Goal: Task Accomplishment & Management: Complete application form

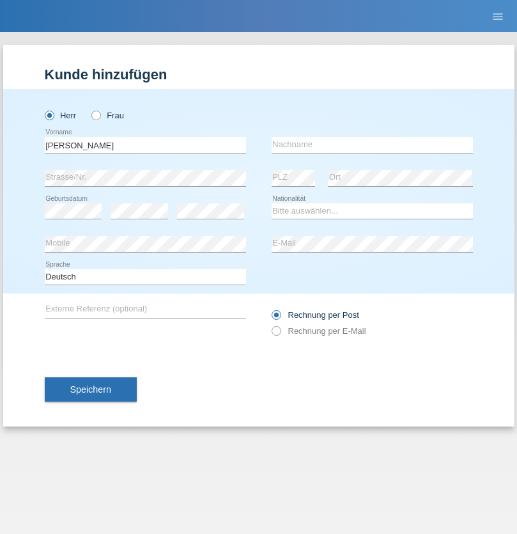
type input "[PERSON_NAME]"
click at [372, 144] on input "text" at bounding box center [372, 145] width 201 height 16
type input "Mohamed"
select select "SY"
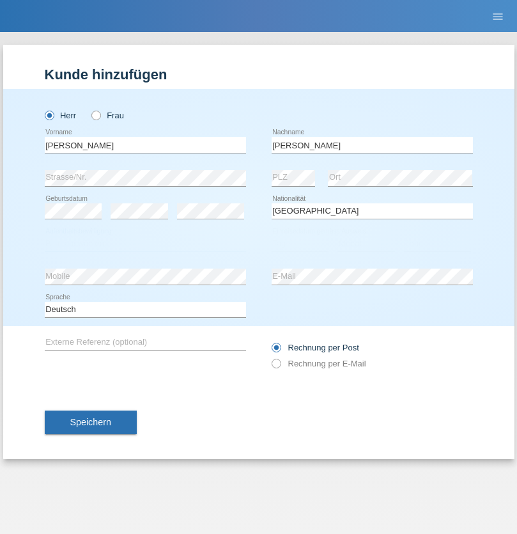
select select "C"
select select "21"
select select "12"
select select "2013"
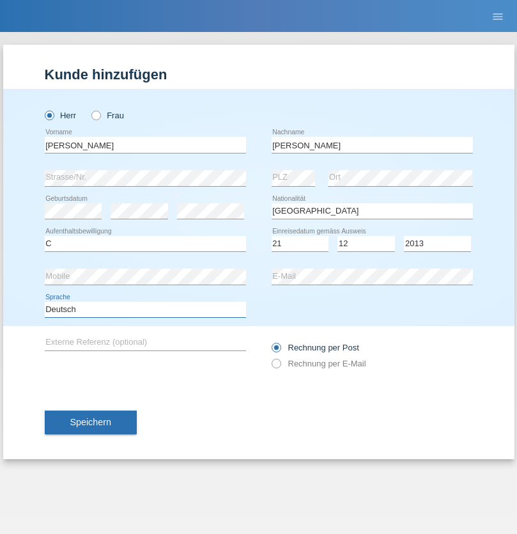
select select "en"
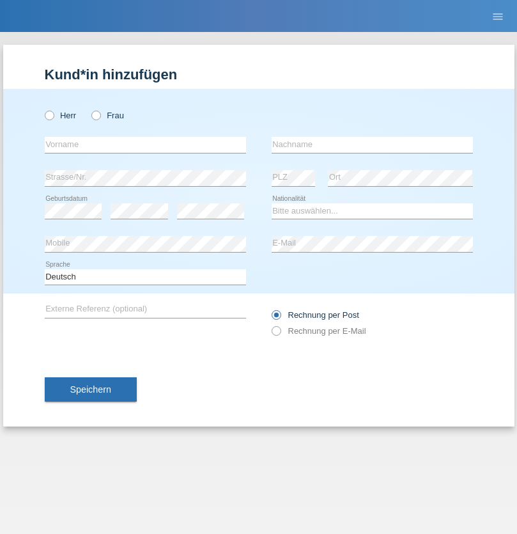
radio input "true"
click at [145, 144] on input "text" at bounding box center [145, 145] width 201 height 16
type input "[PERSON_NAME]"
click at [372, 144] on input "text" at bounding box center [372, 145] width 201 height 16
type input "Senn"
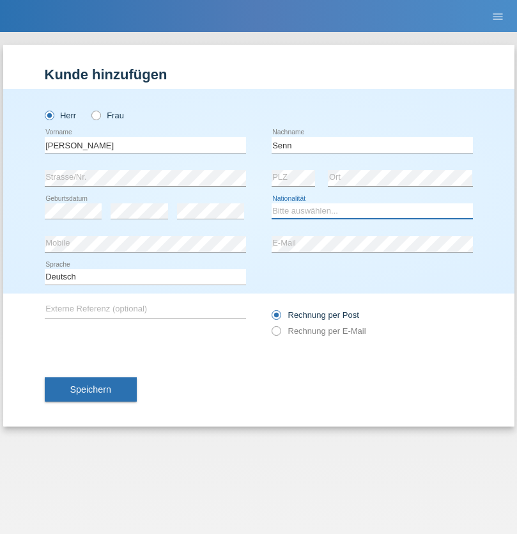
select select "CH"
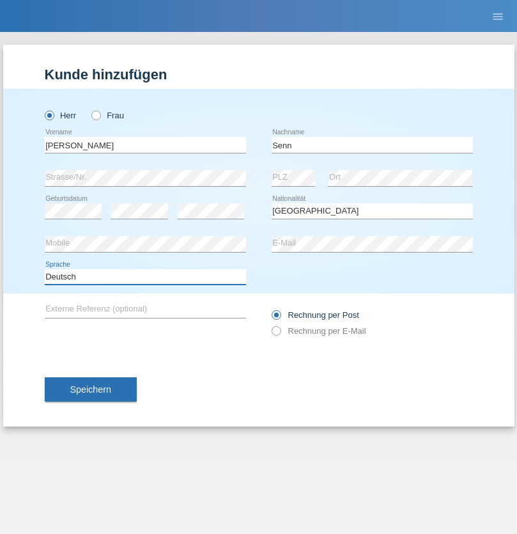
select select "en"
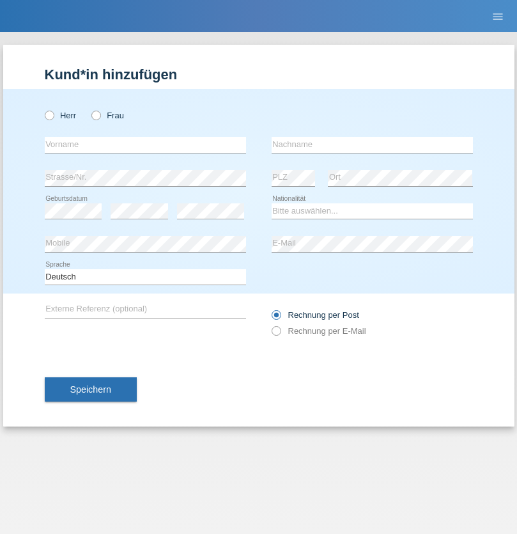
radio input "true"
click at [145, 144] on input "text" at bounding box center [145, 145] width 201 height 16
type input "Rihanna"
click at [372, 144] on input "text" at bounding box center [372, 145] width 201 height 16
type input "Dössegger"
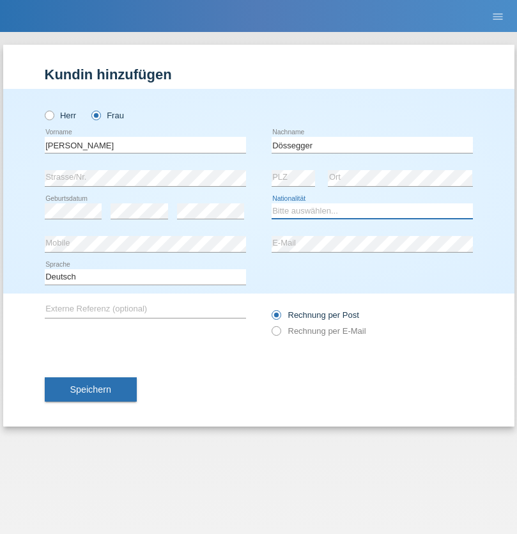
select select "CH"
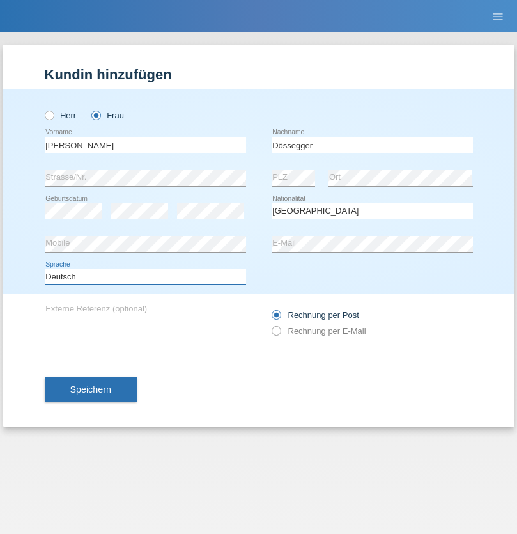
select select "en"
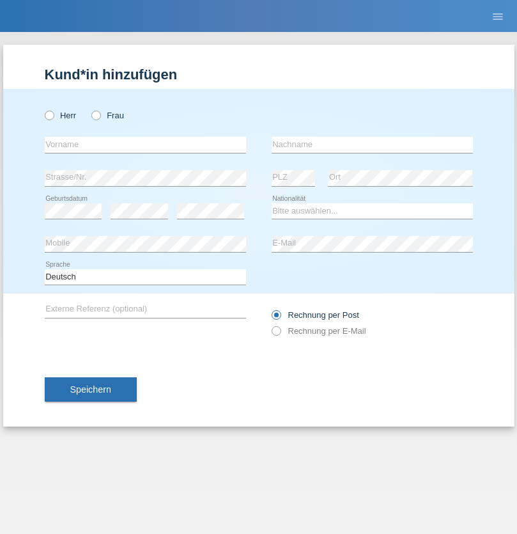
radio input "true"
click at [145, 144] on input "text" at bounding box center [145, 145] width 201 height 16
type input "firat"
click at [372, 144] on input "text" at bounding box center [372, 145] width 201 height 16
type input "kara"
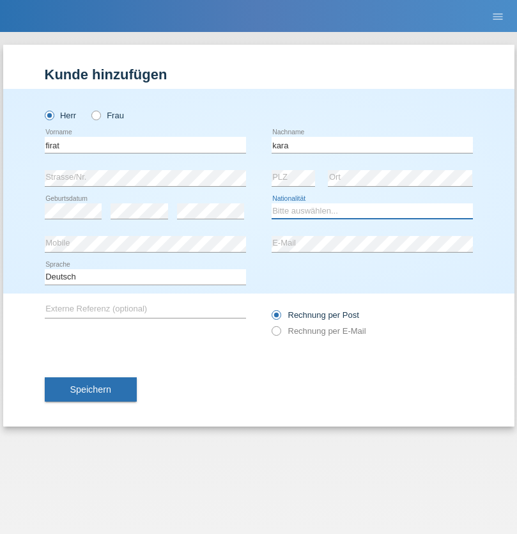
select select "CH"
radio input "true"
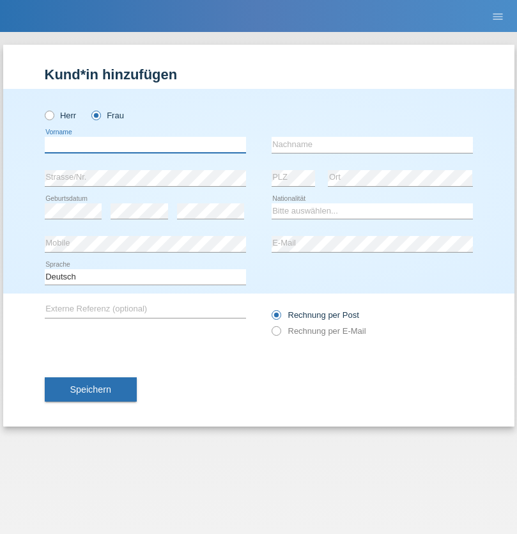
click at [145, 144] on input "text" at bounding box center [145, 145] width 201 height 16
type input "Senije"
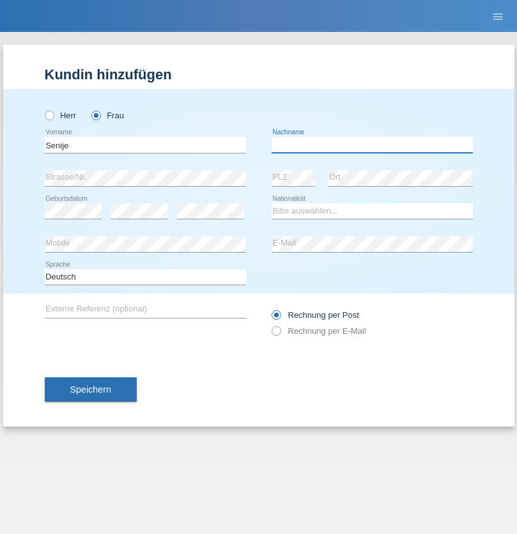
click at [372, 144] on input "text" at bounding box center [372, 145] width 201 height 16
type input "Rama"
select select "CH"
radio input "true"
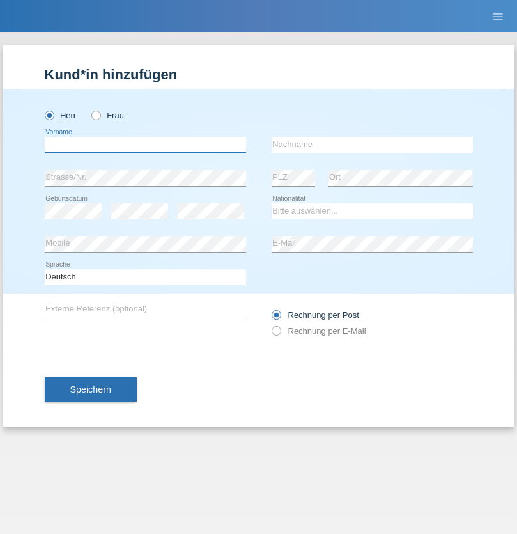
click at [145, 144] on input "text" at bounding box center [145, 145] width 201 height 16
type input "[PERSON_NAME]"
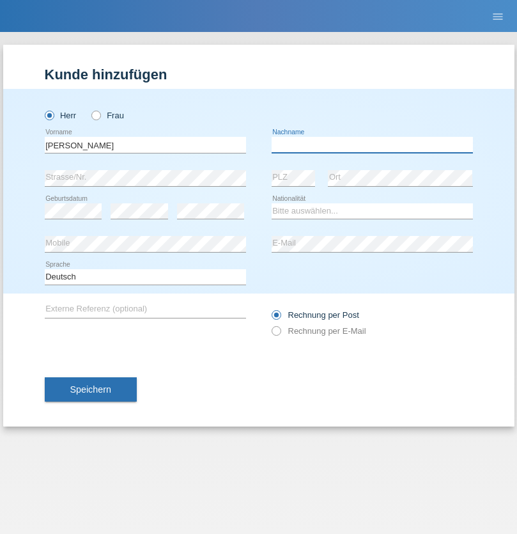
click at [372, 144] on input "text" at bounding box center [372, 145] width 201 height 16
type input "Priestley"
select select "CH"
radio input "true"
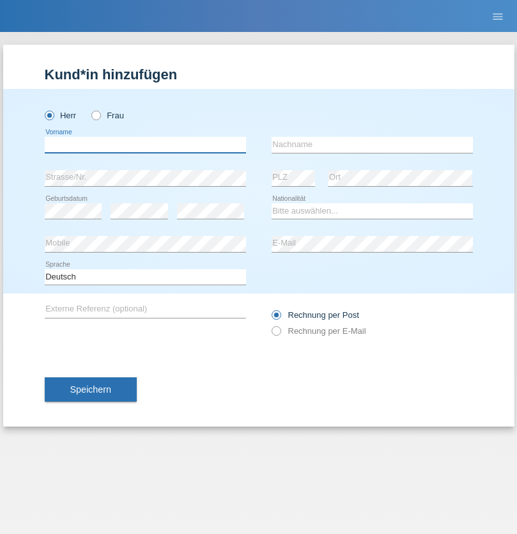
click at [145, 144] on input "text" at bounding box center [145, 145] width 201 height 16
type input "[PERSON_NAME]"
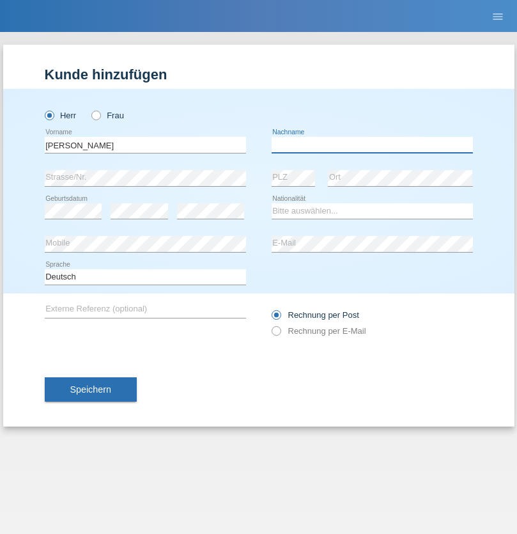
click at [372, 144] on input "text" at bounding box center [372, 145] width 201 height 16
type input "Fortugno"
select select "IT"
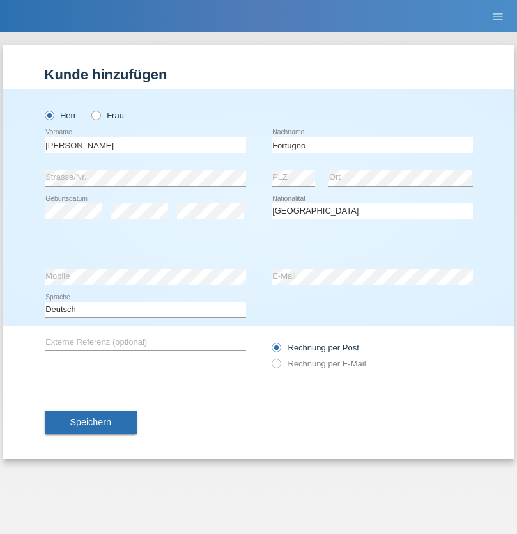
select select "C"
select select "09"
select select "08"
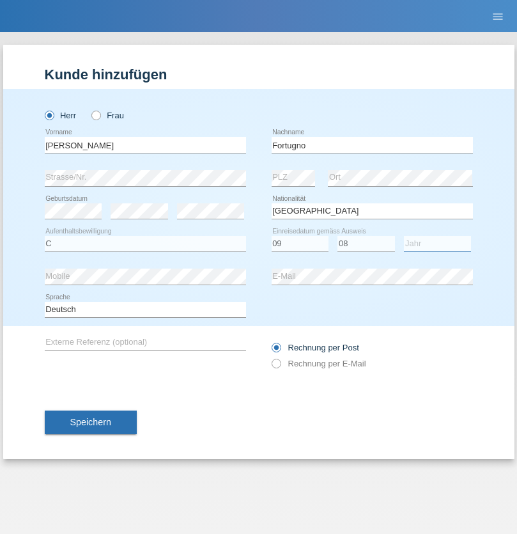
select select "2006"
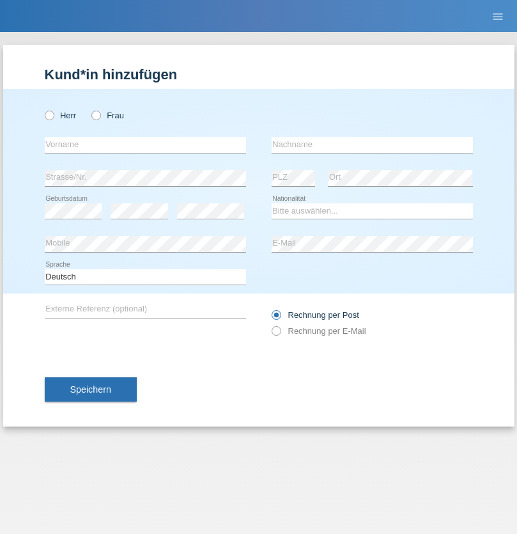
radio input "true"
click at [145, 144] on input "text" at bounding box center [145, 145] width 201 height 16
type input "[PERSON_NAME]"
click at [372, 144] on input "text" at bounding box center [372, 145] width 201 height 16
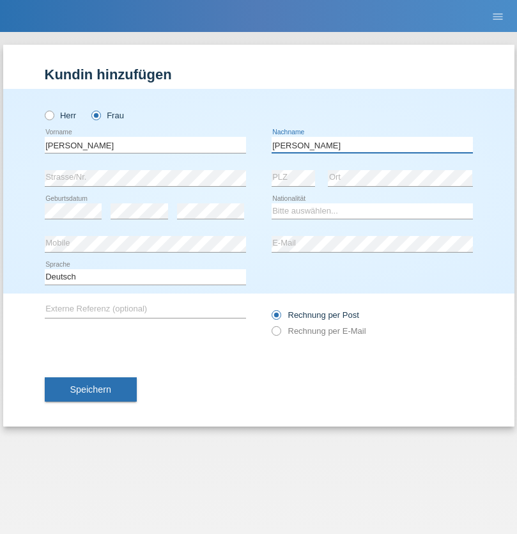
type input "[PERSON_NAME]"
select select "UA"
select select "C"
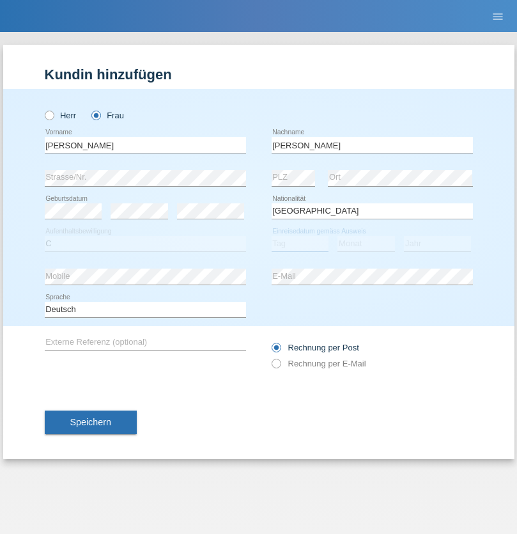
select select "23"
select select "10"
select select "2021"
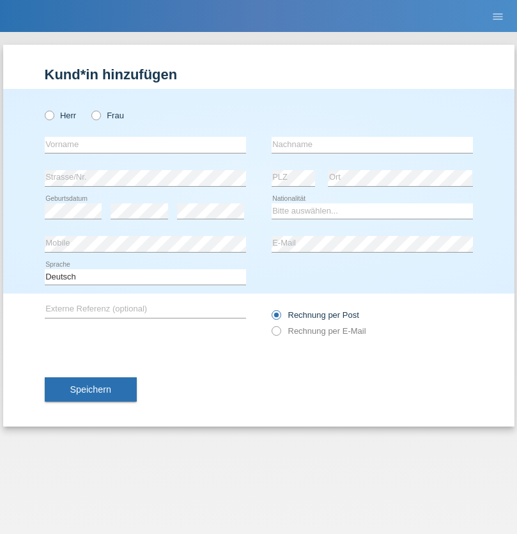
radio input "true"
click at [145, 144] on input "text" at bounding box center [145, 145] width 201 height 16
type input "Nuria"
click at [372, 144] on input "text" at bounding box center [372, 145] width 201 height 16
type input "D'Antino"
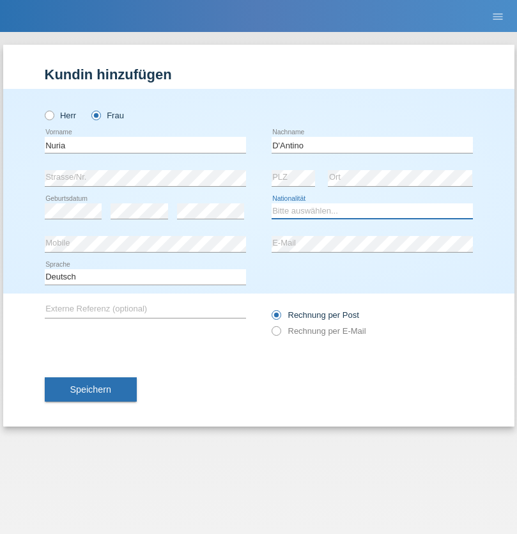
select select "CH"
